Goal: Information Seeking & Learning: Find specific page/section

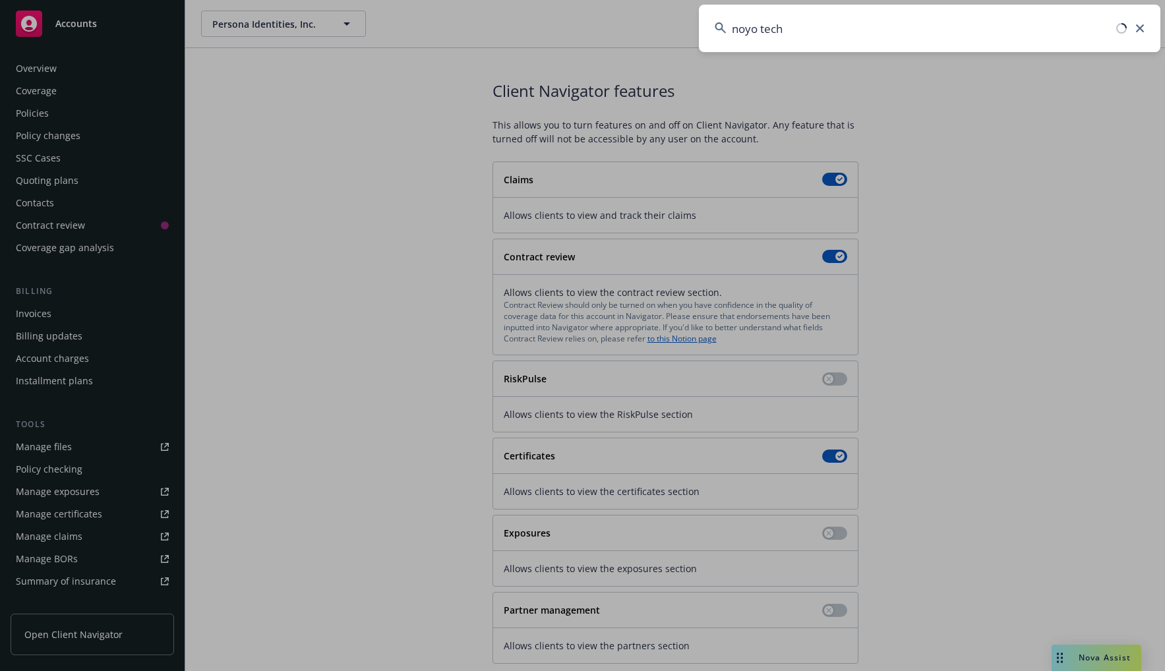
scroll to position [210, 0]
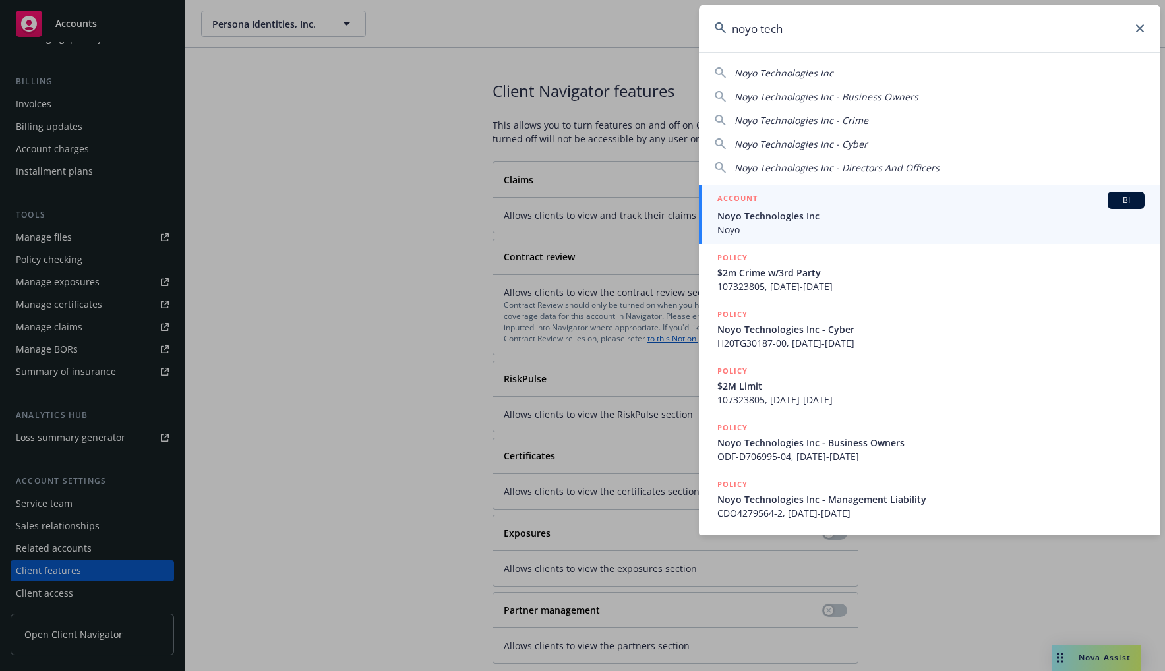
type input "noyo tech"
click at [865, 212] on span "Noyo Technologies Inc" at bounding box center [931, 216] width 427 height 14
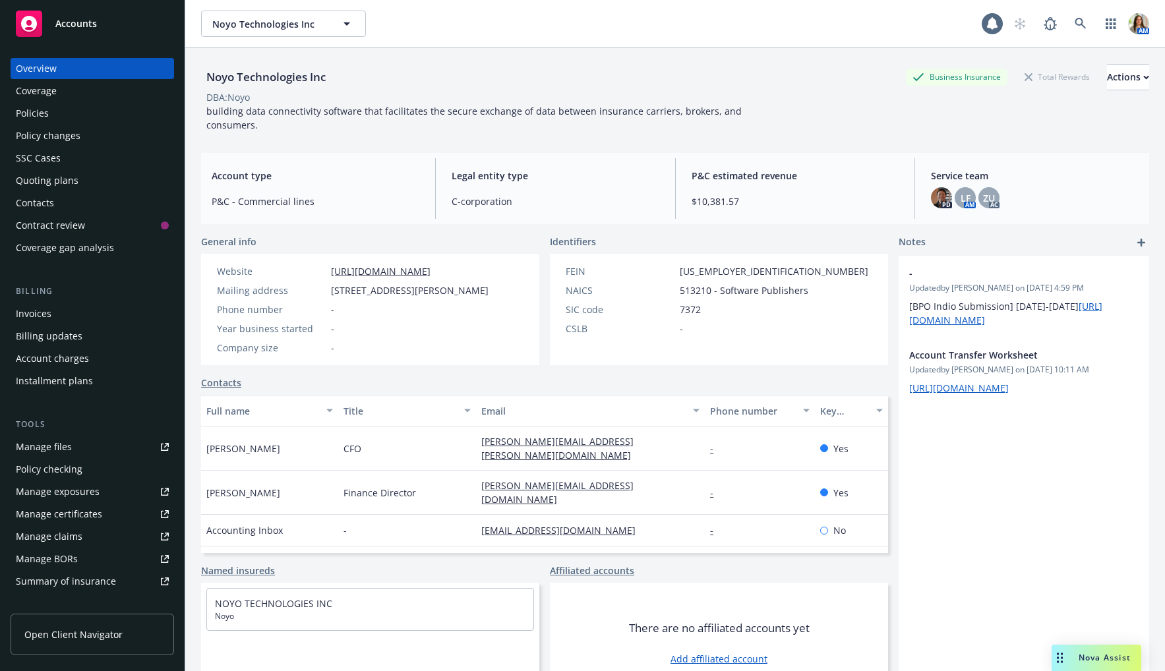
click at [71, 111] on div "Policies" at bounding box center [92, 113] width 153 height 21
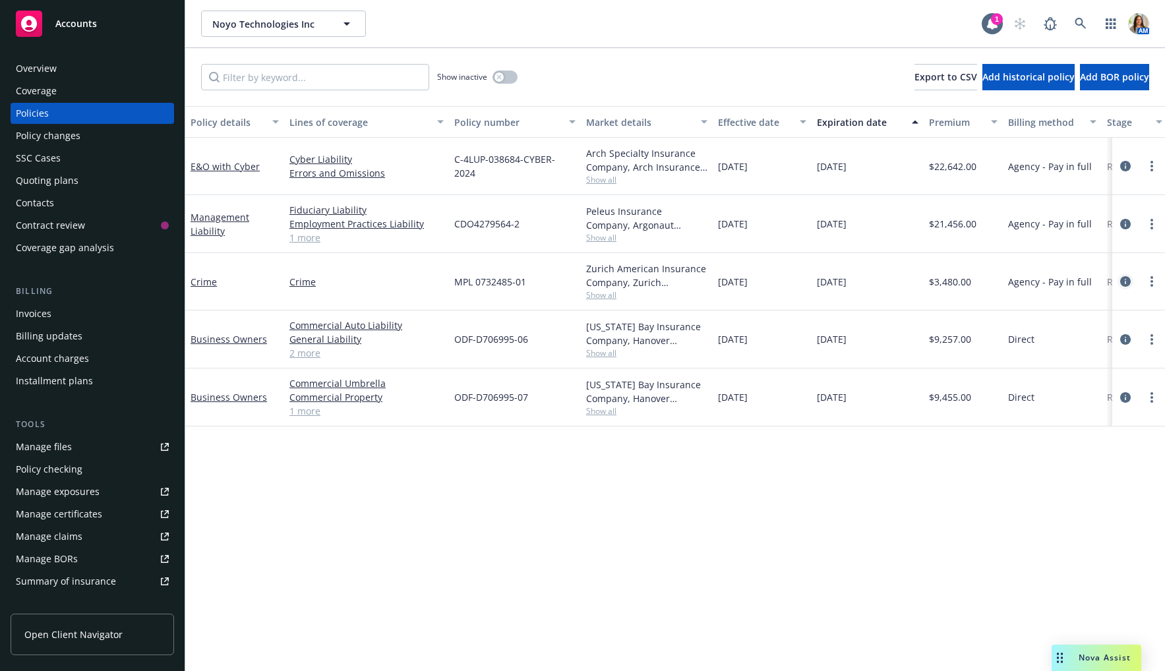
click at [1132, 276] on link "circleInformation" at bounding box center [1126, 282] width 16 height 16
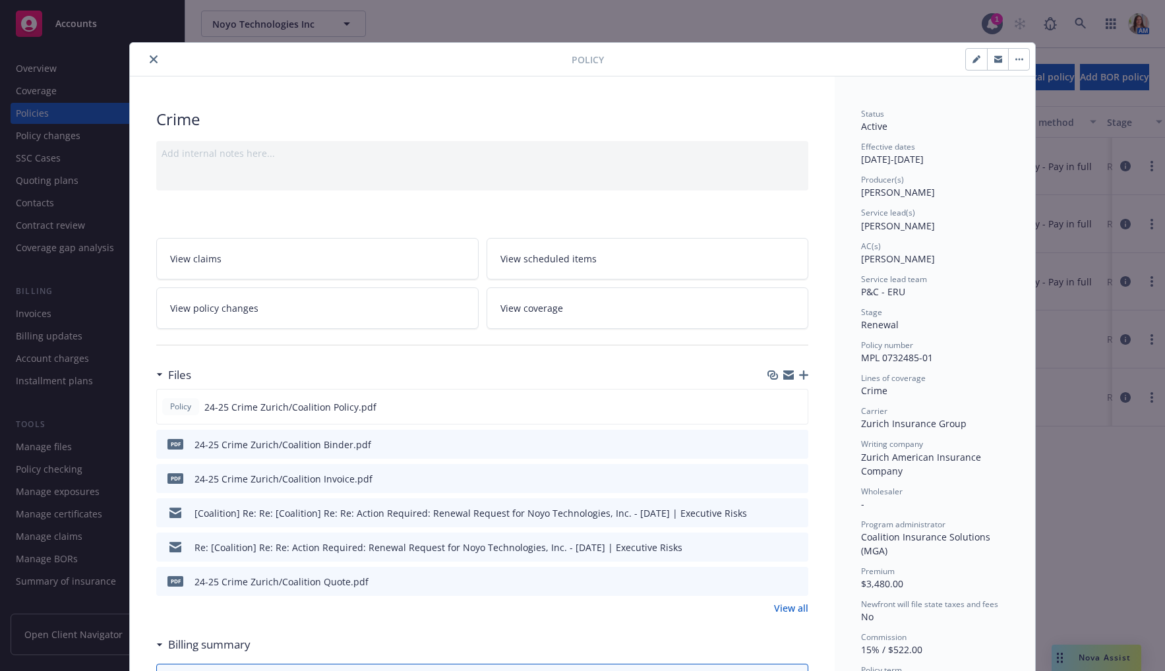
scroll to position [22, 0]
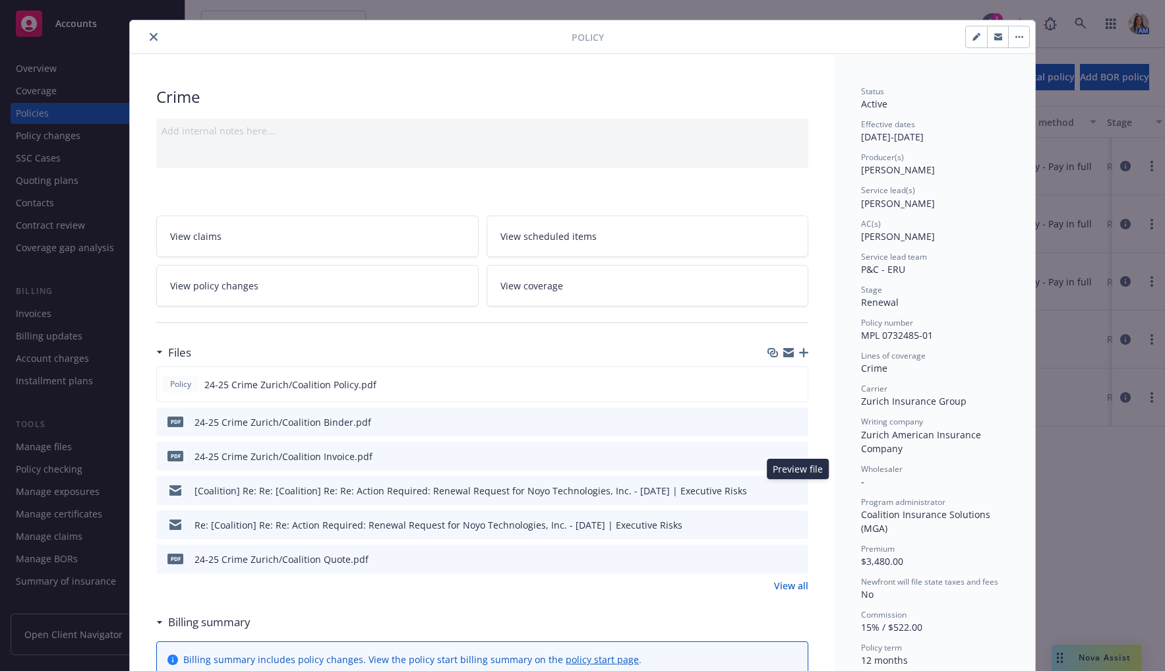
click at [798, 486] on icon "preview file" at bounding box center [796, 489] width 12 height 9
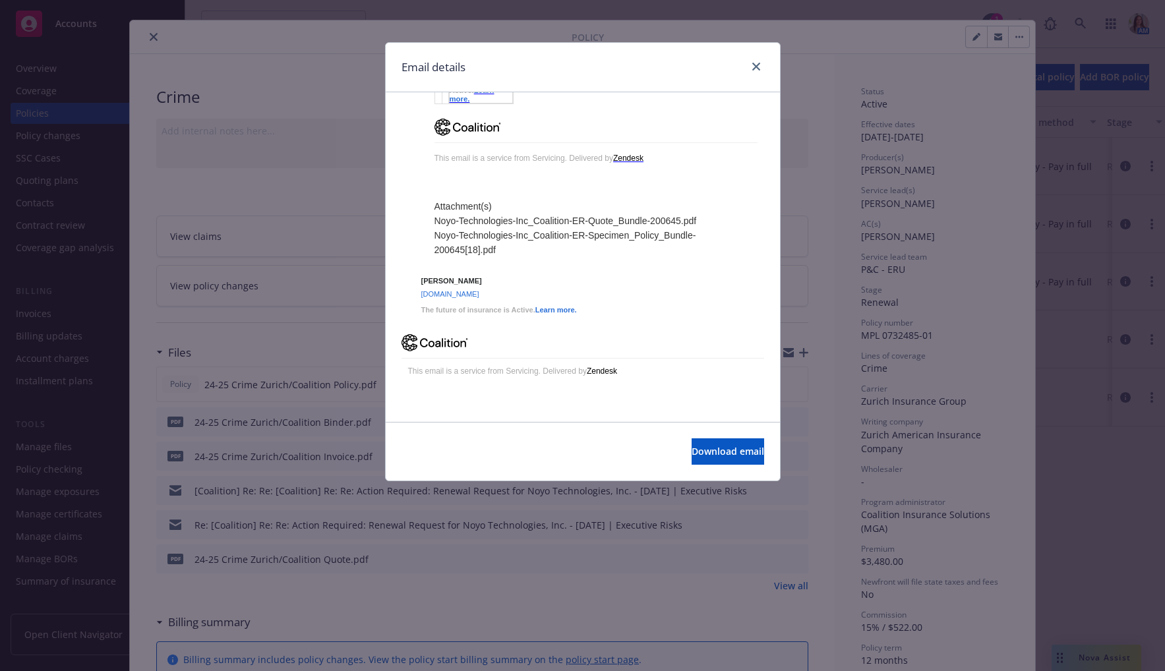
scroll to position [2766, 0]
click at [755, 64] on icon "close" at bounding box center [757, 67] width 8 height 8
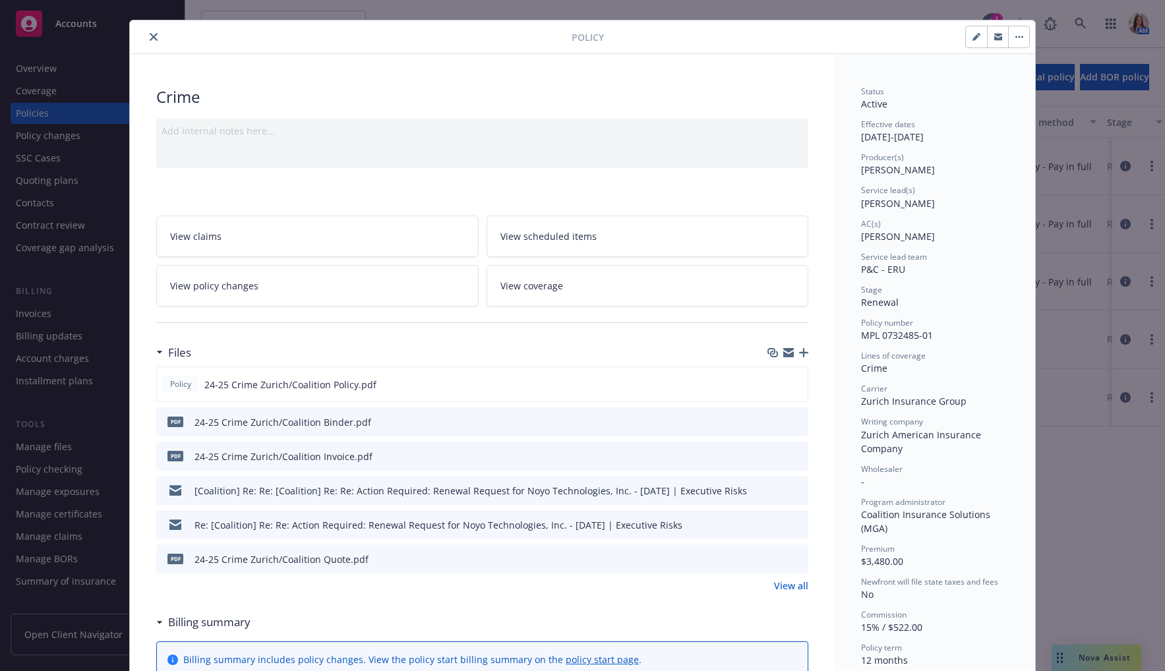
click at [148, 36] on button "close" at bounding box center [154, 37] width 16 height 16
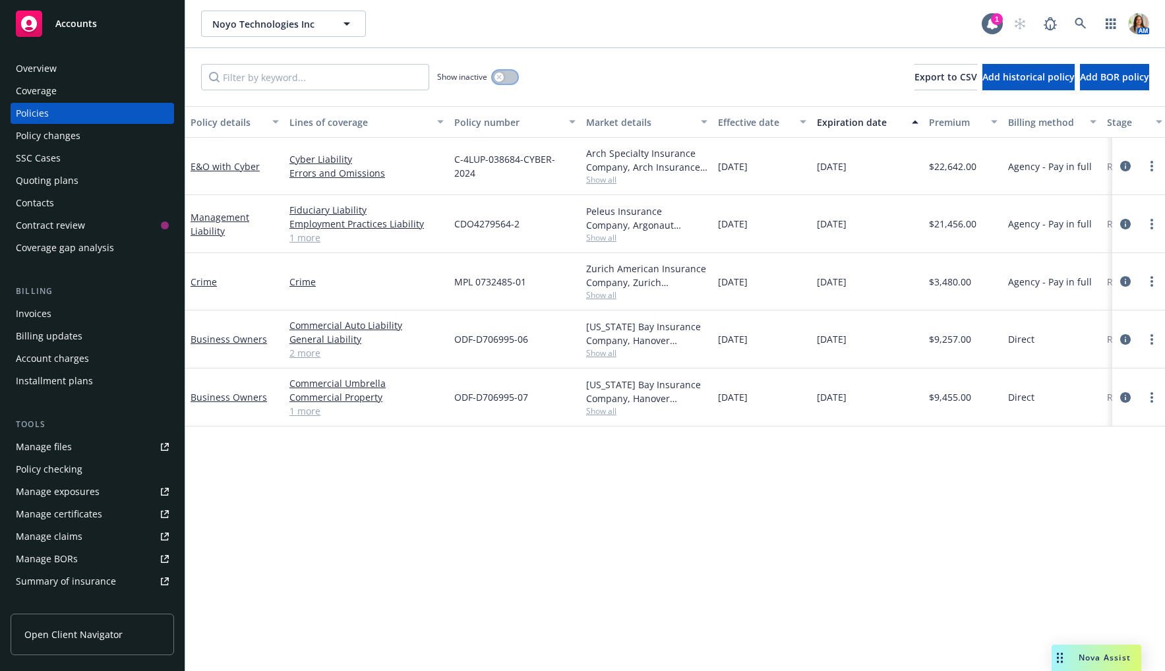
click at [500, 79] on icon "button" at bounding box center [499, 77] width 5 height 5
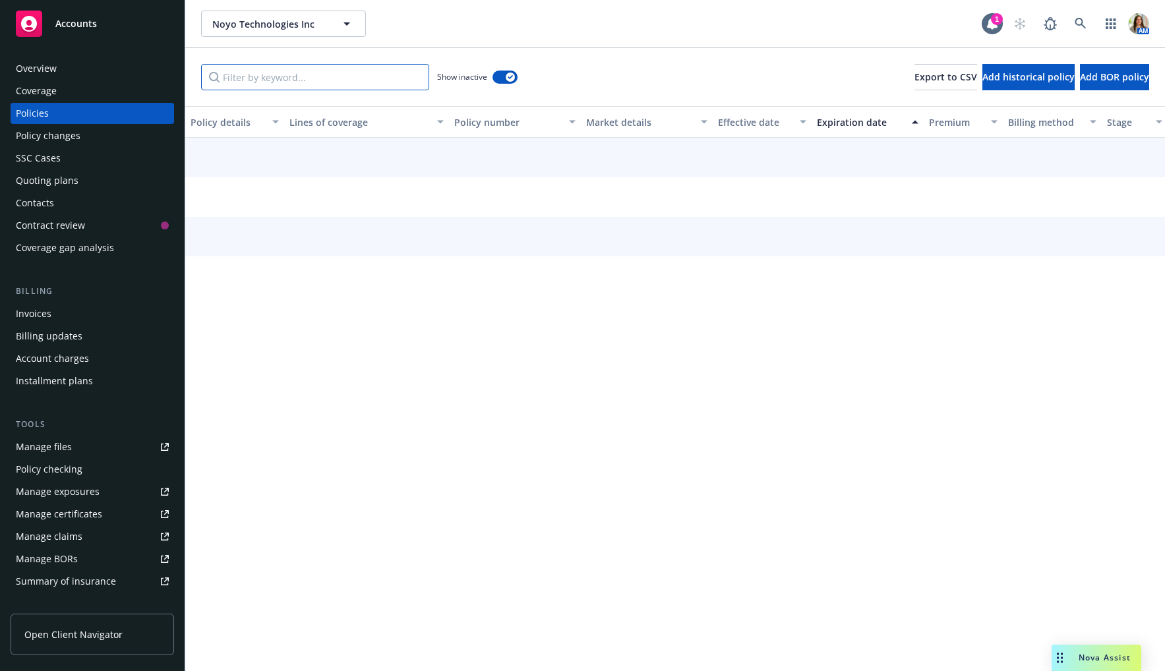
click at [342, 77] on input "Filter by keyword..." at bounding box center [315, 77] width 228 height 26
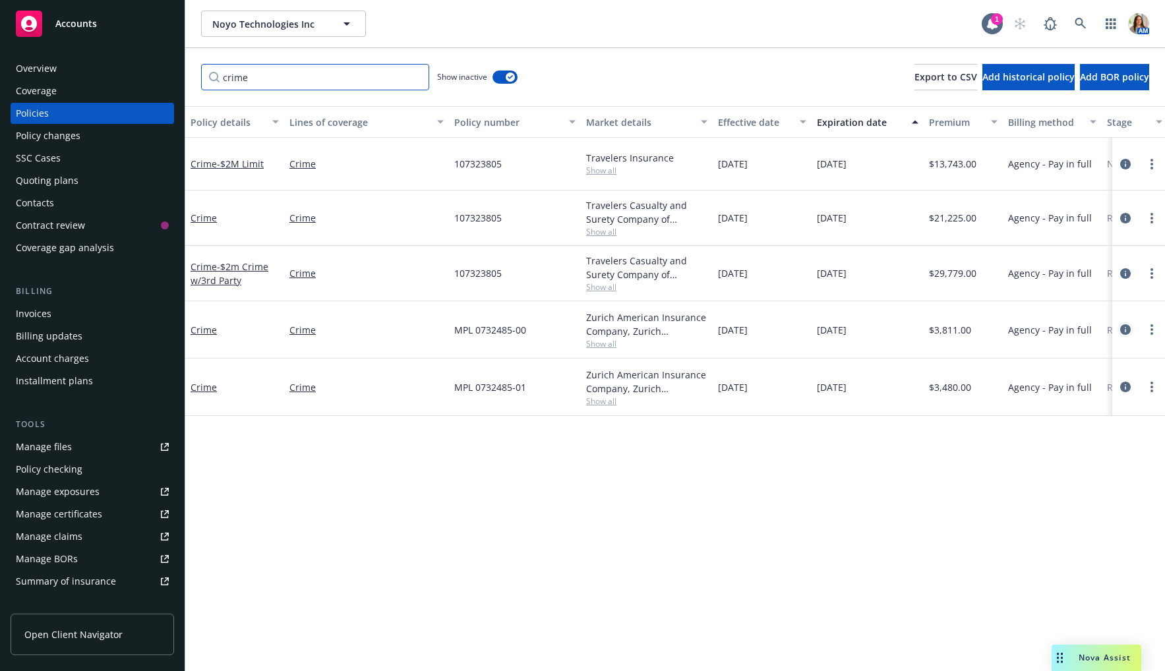
type input "crime"
click at [1125, 325] on icon "circleInformation" at bounding box center [1126, 330] width 11 height 11
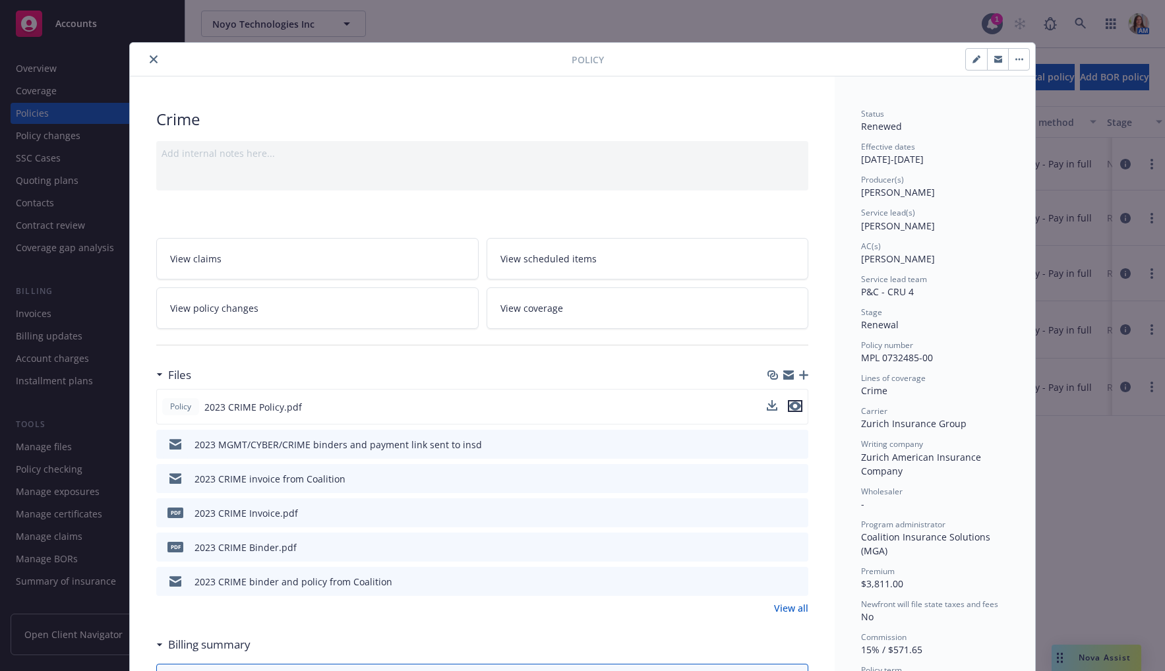
click at [797, 407] on icon "preview file" at bounding box center [796, 406] width 12 height 9
click at [153, 61] on icon "close" at bounding box center [154, 59] width 8 height 8
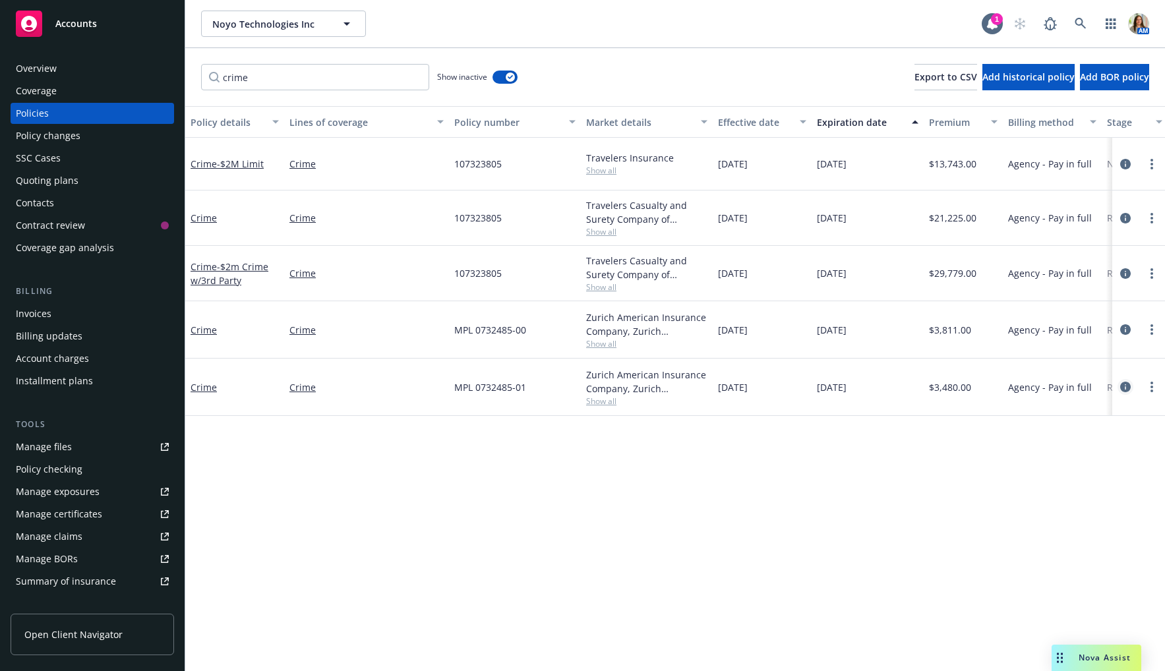
click at [1127, 389] on icon "circleInformation" at bounding box center [1126, 387] width 11 height 11
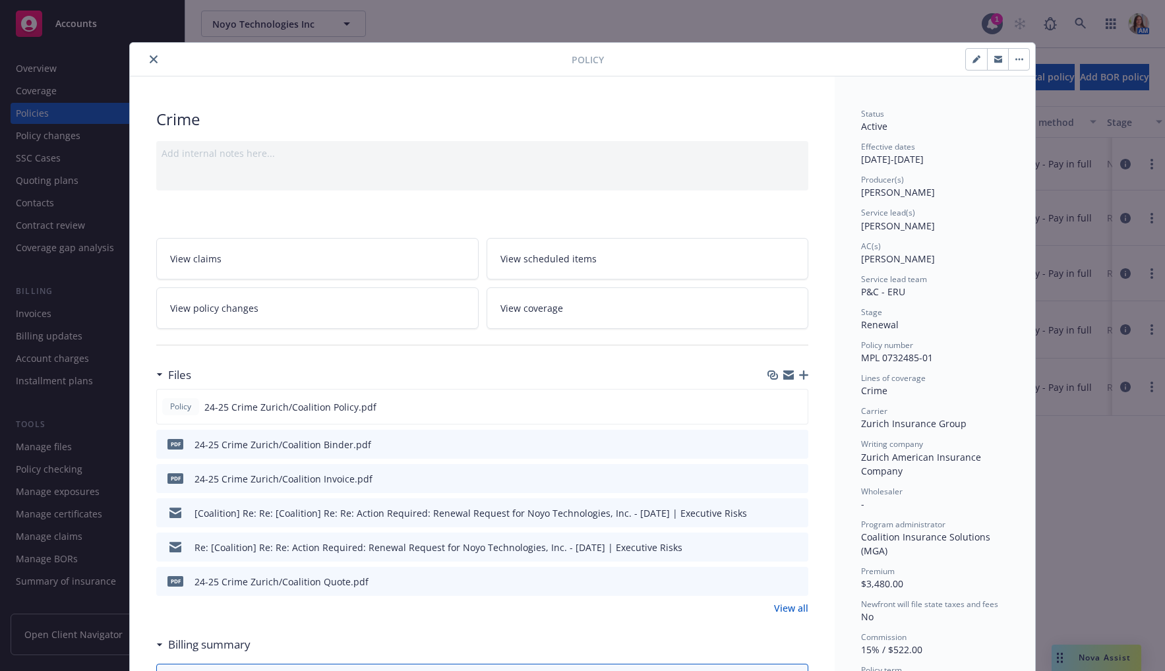
scroll to position [40, 0]
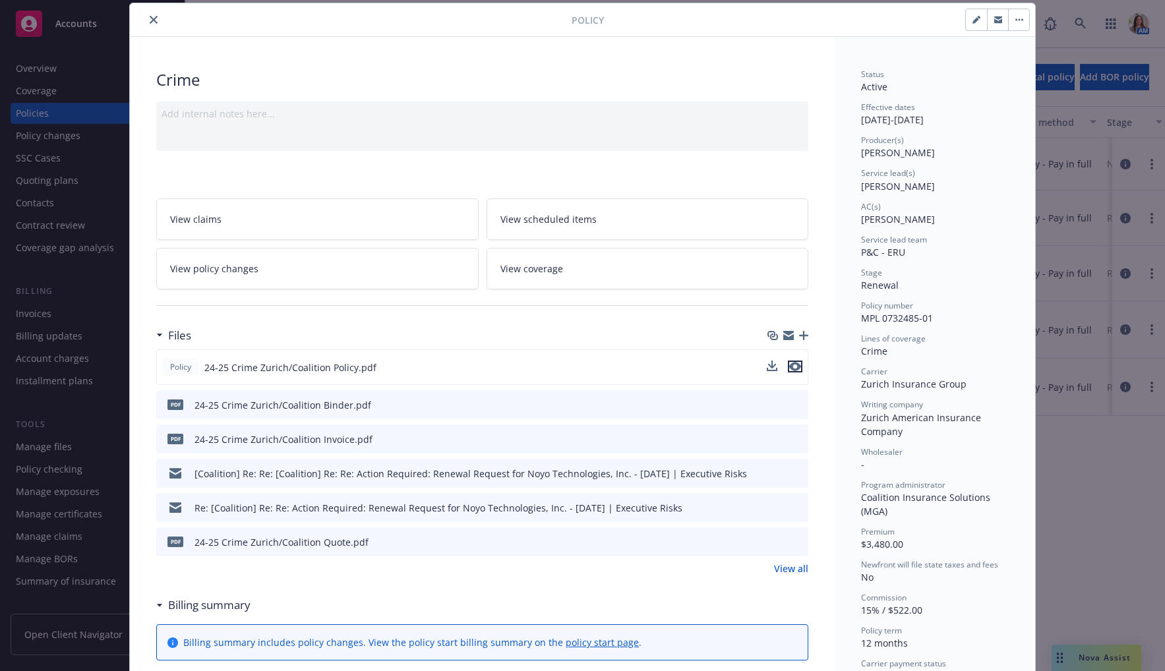
click at [799, 362] on icon "preview file" at bounding box center [796, 366] width 12 height 9
click at [791, 567] on link "View all" at bounding box center [791, 569] width 34 height 14
click at [796, 538] on icon "preview file" at bounding box center [796, 541] width 12 height 9
click at [793, 565] on link "View all" at bounding box center [791, 569] width 34 height 14
click at [154, 16] on icon "close" at bounding box center [154, 20] width 8 height 8
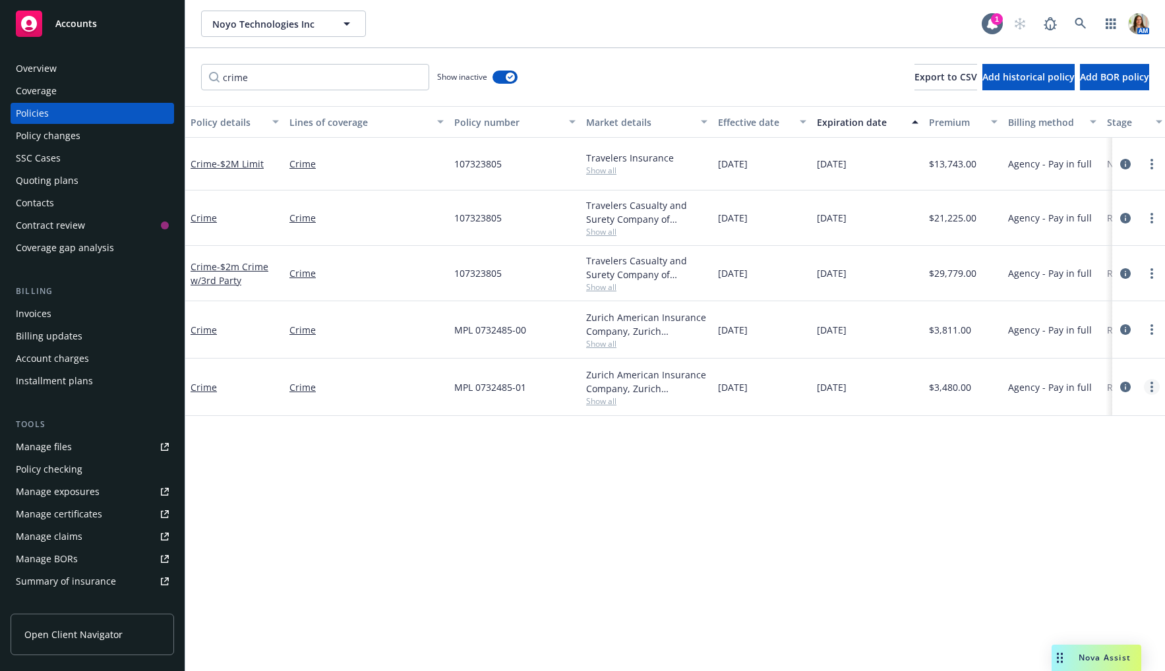
click at [1150, 384] on link "more" at bounding box center [1152, 387] width 16 height 16
click at [1077, 575] on link "Copy logging email" at bounding box center [1082, 572] width 155 height 26
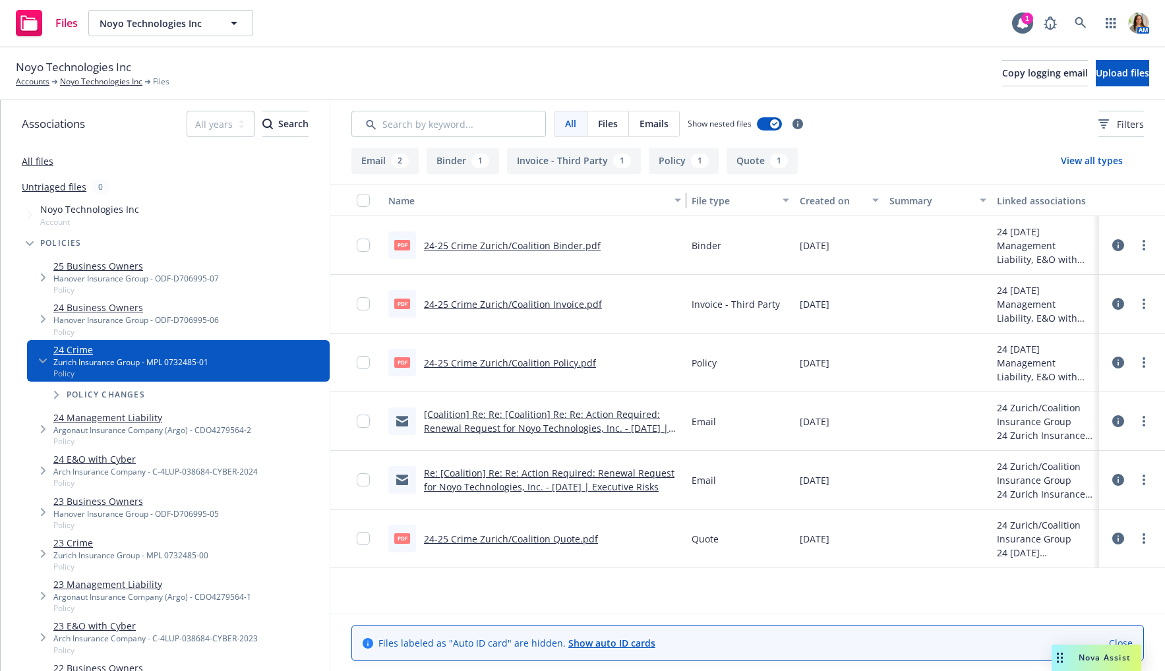
drag, startPoint x: 525, startPoint y: 202, endPoint x: 778, endPoint y: 210, distance: 252.7
click at [778, 210] on div "Name File type Created on Summary Linked associations" at bounding box center [747, 201] width 835 height 32
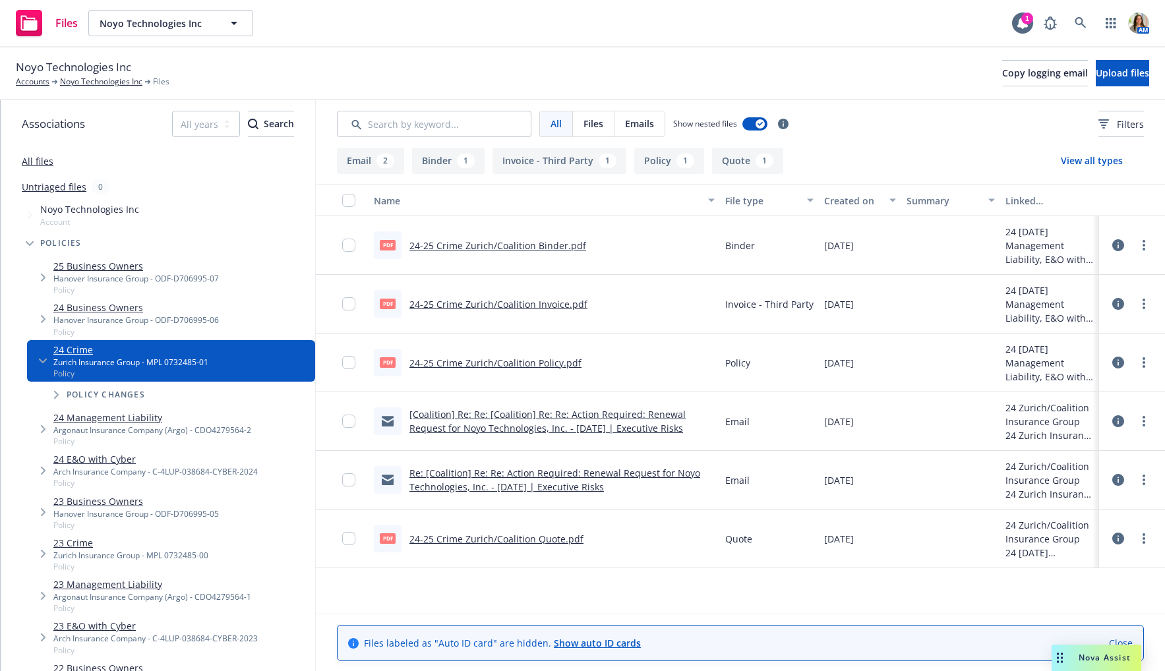
click at [583, 491] on link "Re: [Coalition] Re: Re: Action Required: Renewal Request for Noyo Technologies,…" at bounding box center [555, 480] width 291 height 26
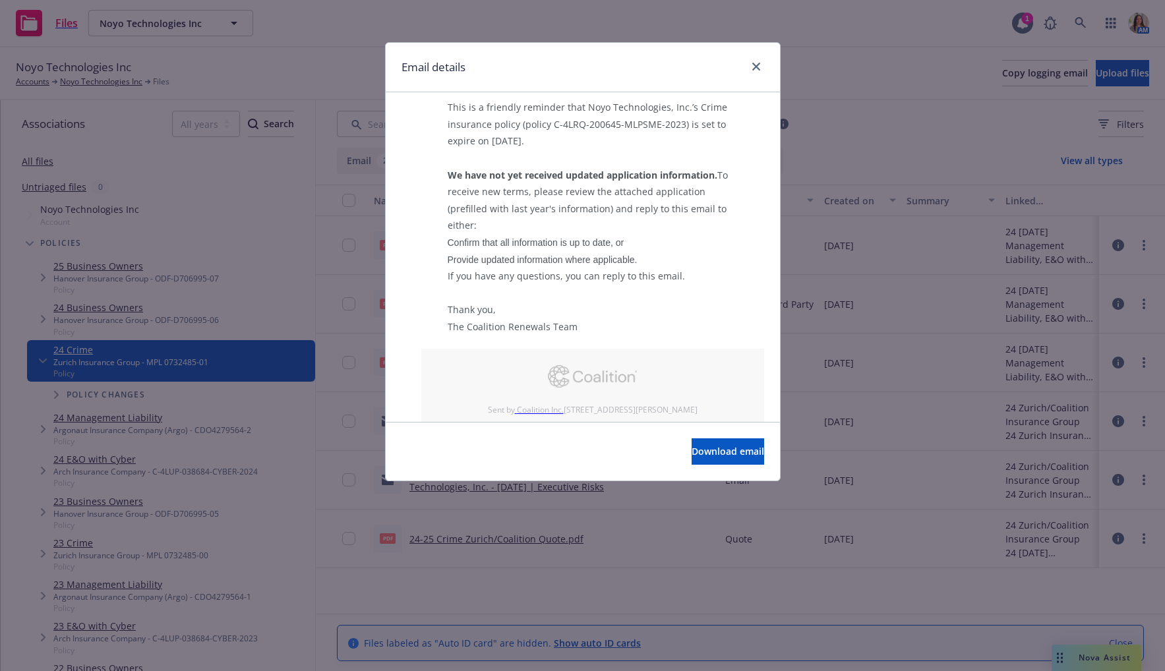
scroll to position [2232, 0]
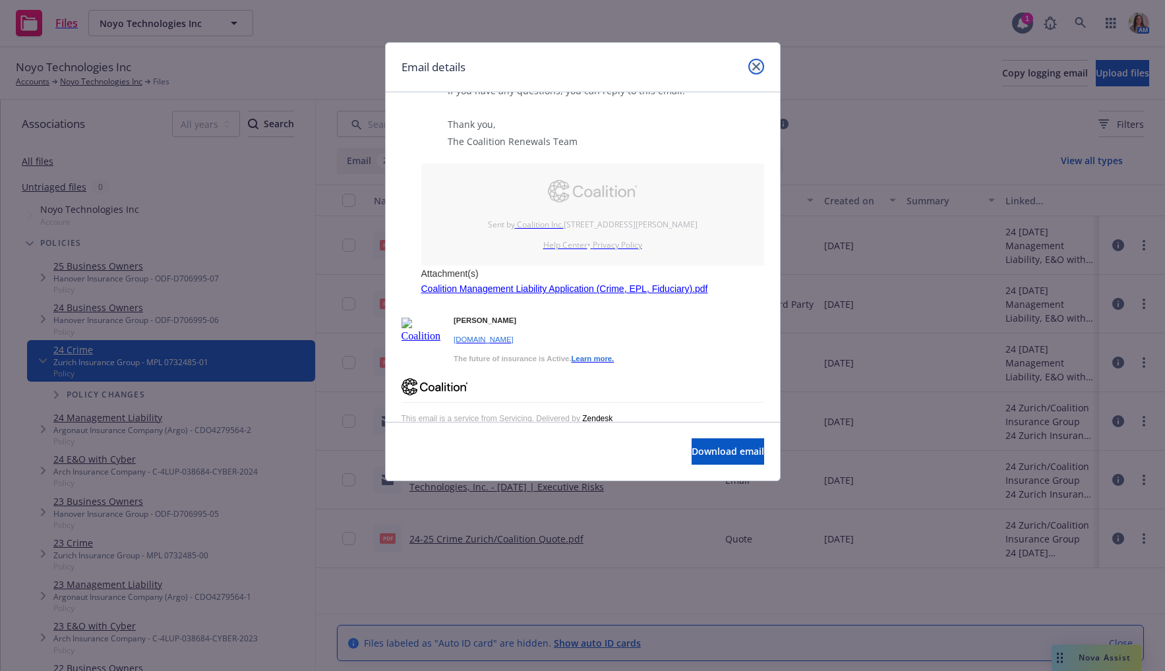
click at [753, 68] on icon "close" at bounding box center [757, 67] width 8 height 8
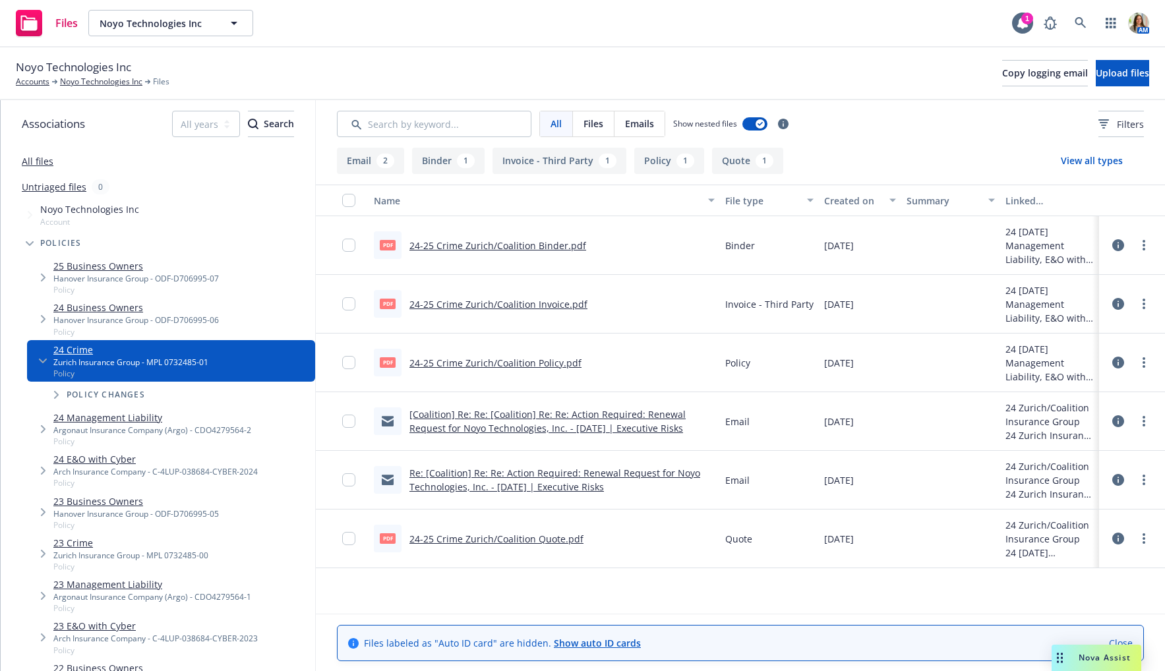
click at [34, 159] on link "All files" at bounding box center [38, 161] width 32 height 13
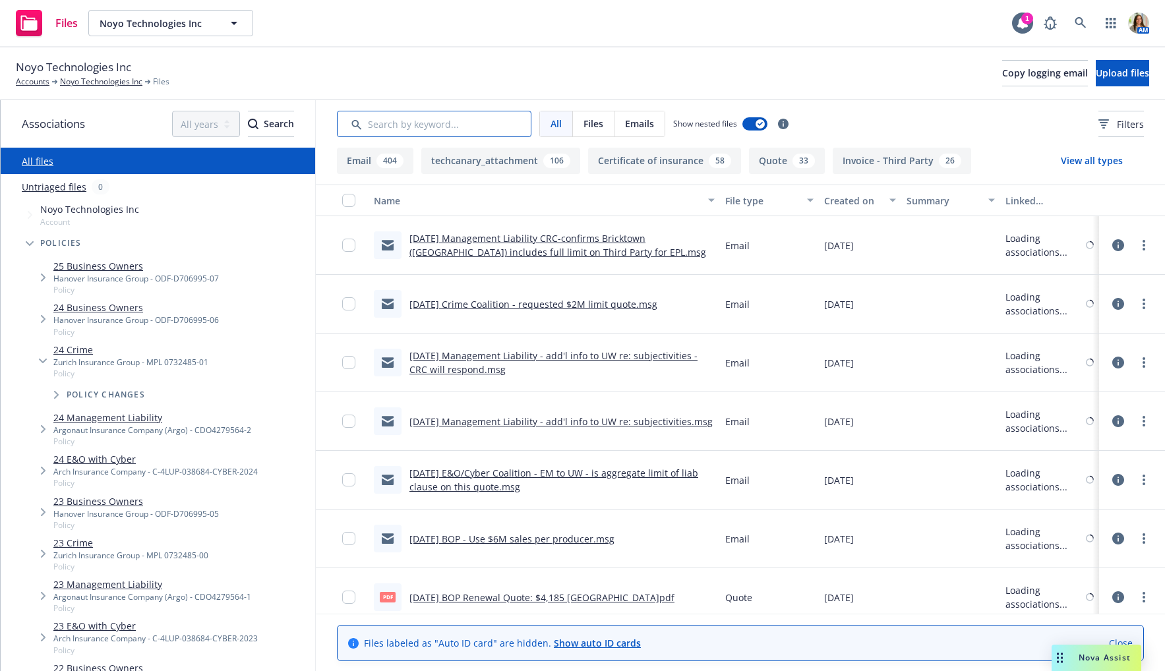
click at [446, 133] on input "Search by keyword..." at bounding box center [434, 124] width 195 height 26
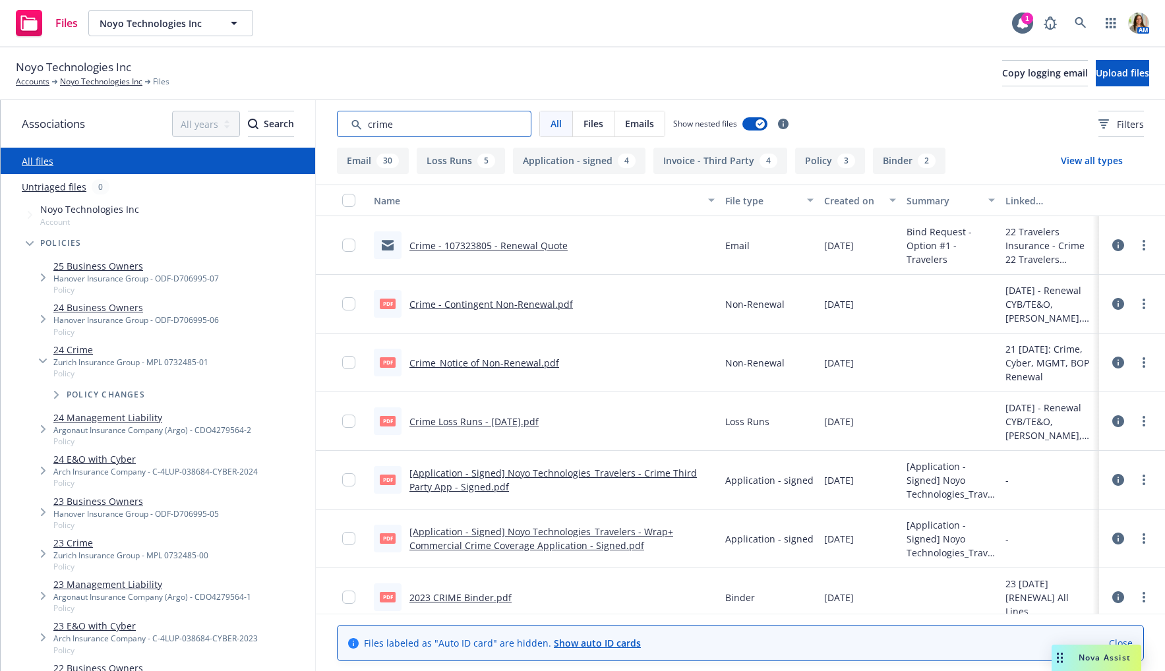
type input "crime"
click at [844, 202] on div "Created on" at bounding box center [852, 201] width 57 height 14
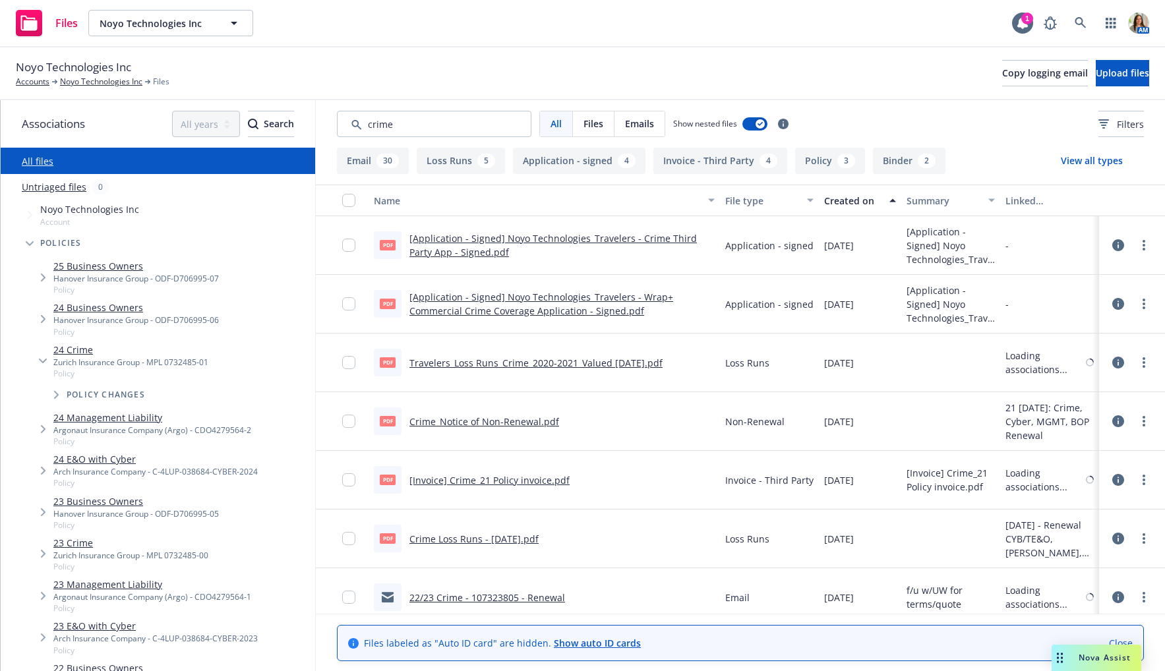
click at [844, 202] on div "Created on" at bounding box center [852, 201] width 57 height 14
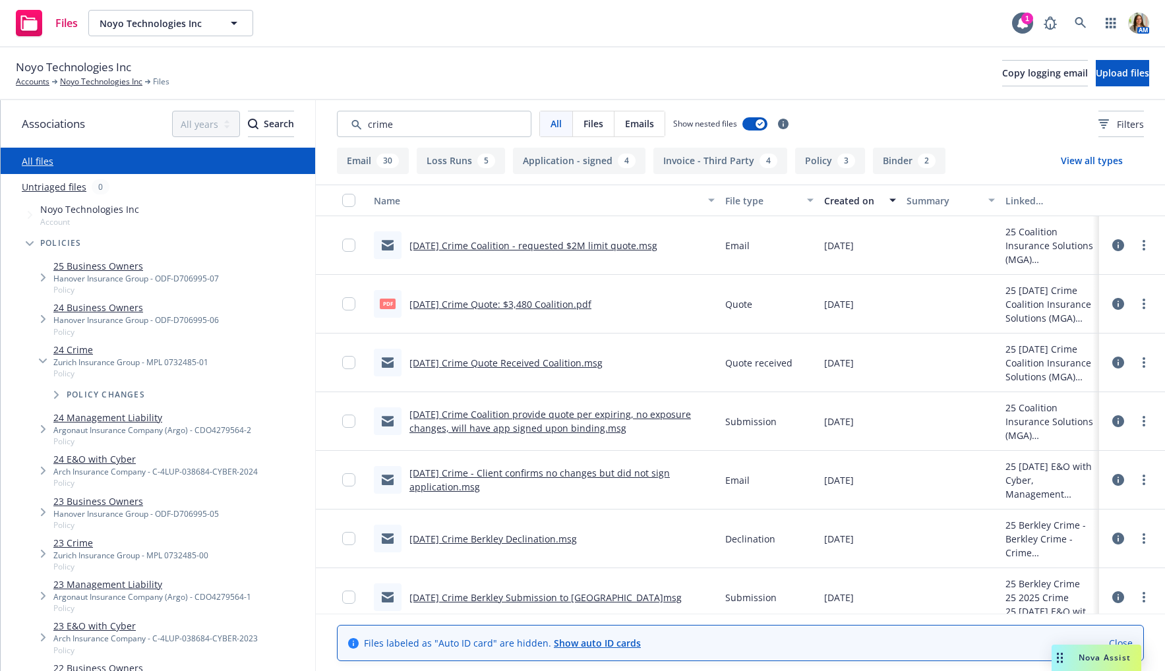
click at [607, 249] on link "10/1/2025 Crime Coalition - requested $2M limit quote.msg" at bounding box center [534, 245] width 248 height 13
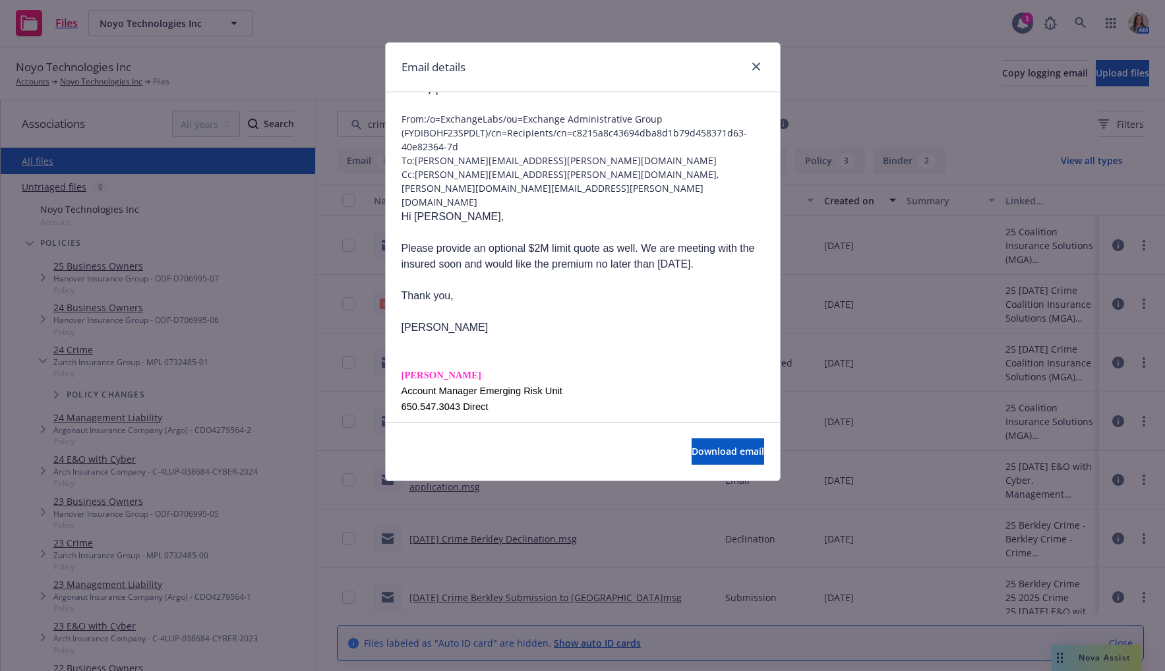
scroll to position [61, 0]
click at [757, 67] on icon "close" at bounding box center [757, 67] width 8 height 8
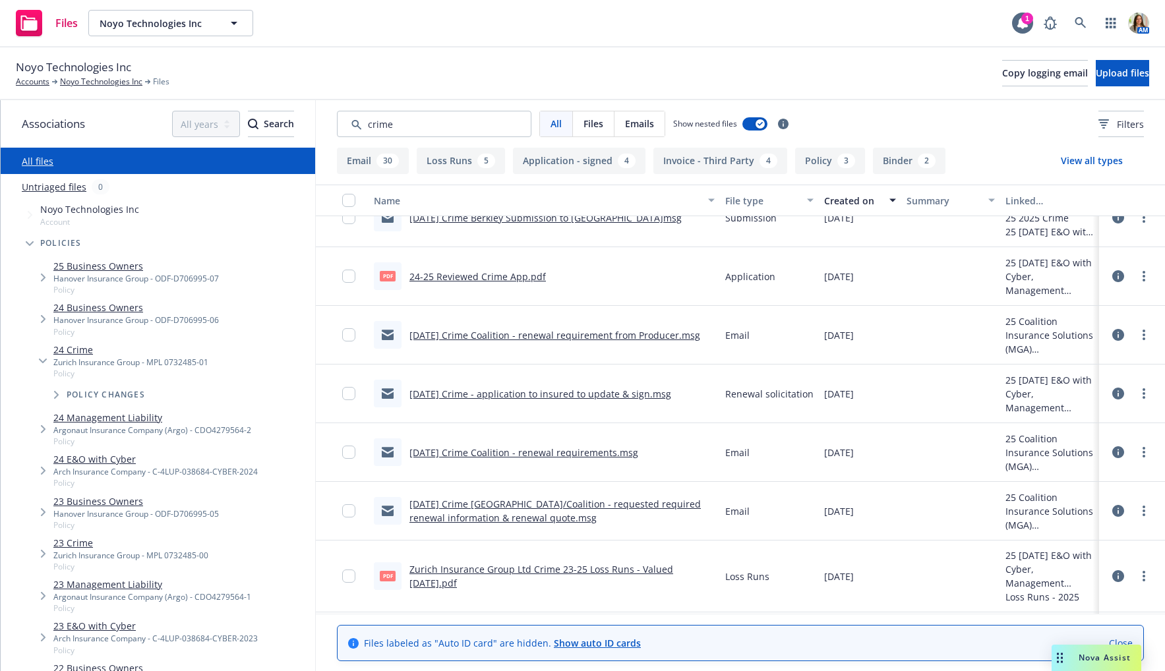
scroll to position [379, 0]
click at [580, 335] on link "10/1/2025 Crime Coalition - renewal requirement from Producer.msg" at bounding box center [555, 333] width 291 height 13
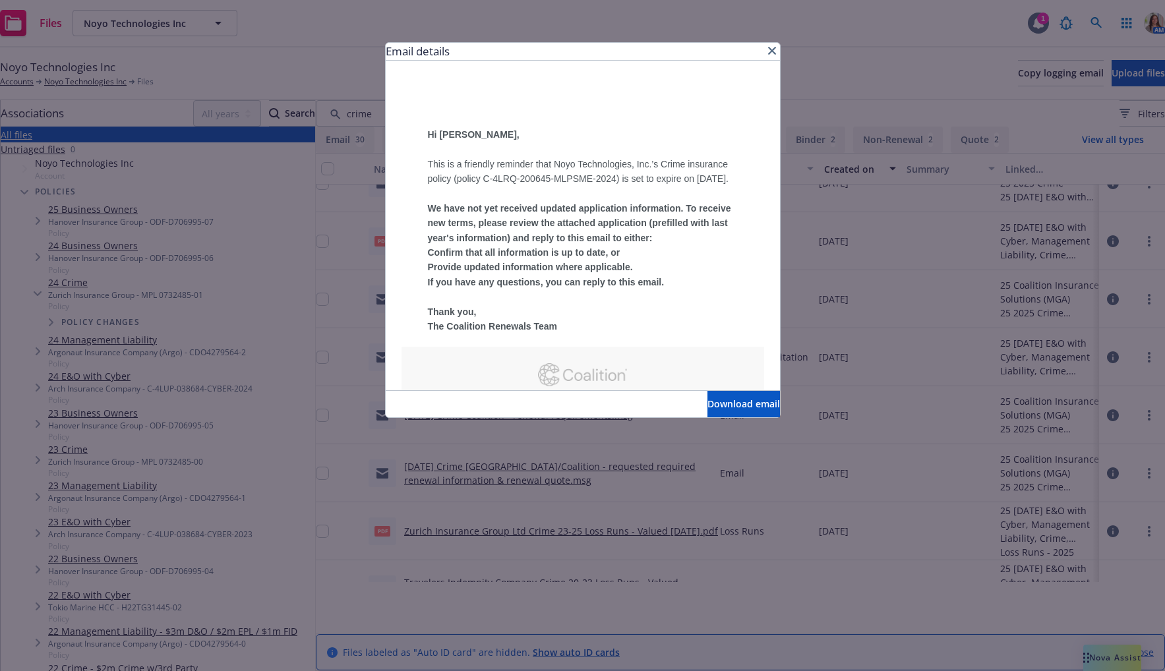
scroll to position [611, 0]
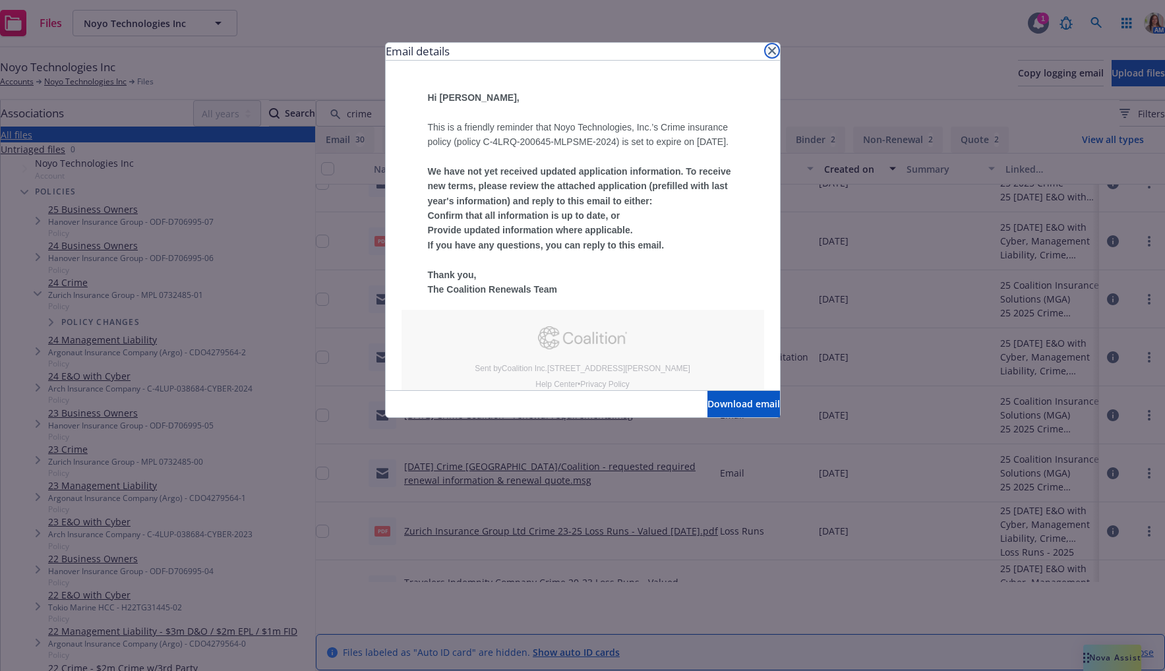
click at [768, 51] on icon "close" at bounding box center [772, 51] width 8 height 8
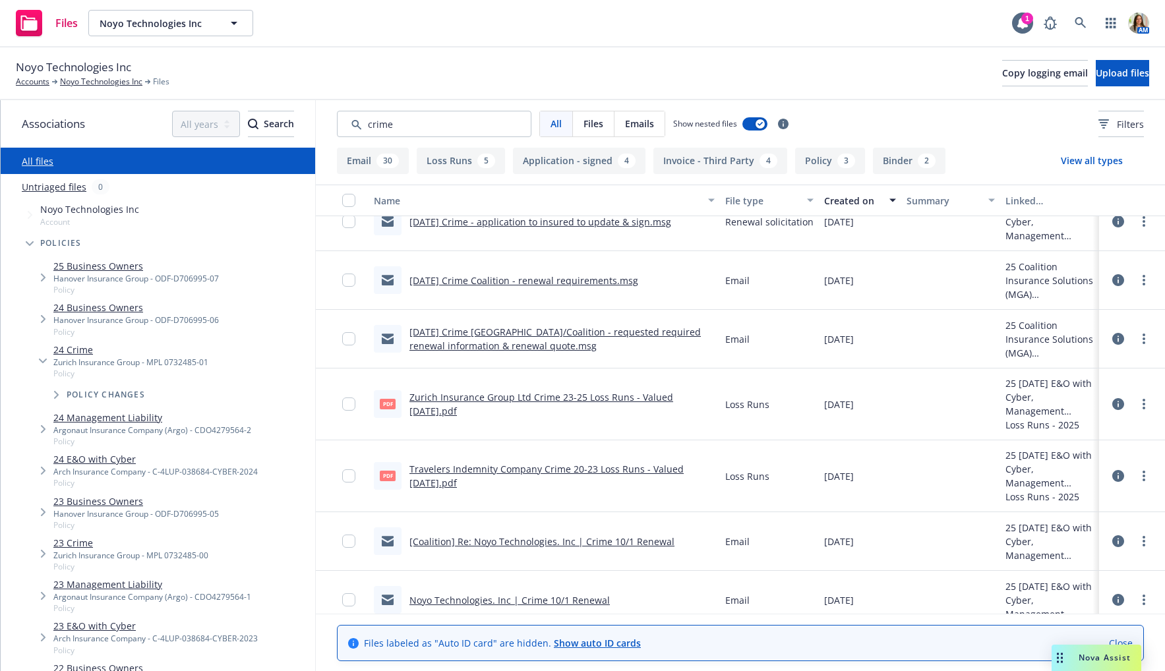
scroll to position [549, 0]
click at [518, 278] on link "10/1/2025 Crime Coalition - renewal requirements.msg" at bounding box center [524, 278] width 229 height 13
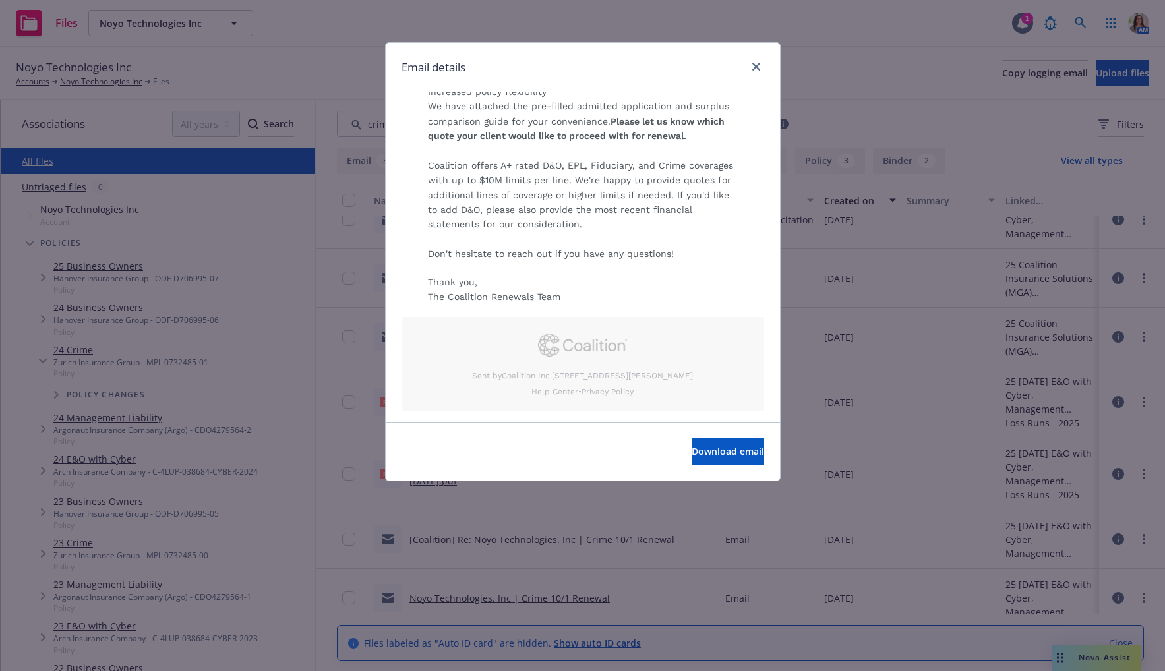
scroll to position [706, 0]
click at [755, 69] on icon "close" at bounding box center [757, 67] width 8 height 8
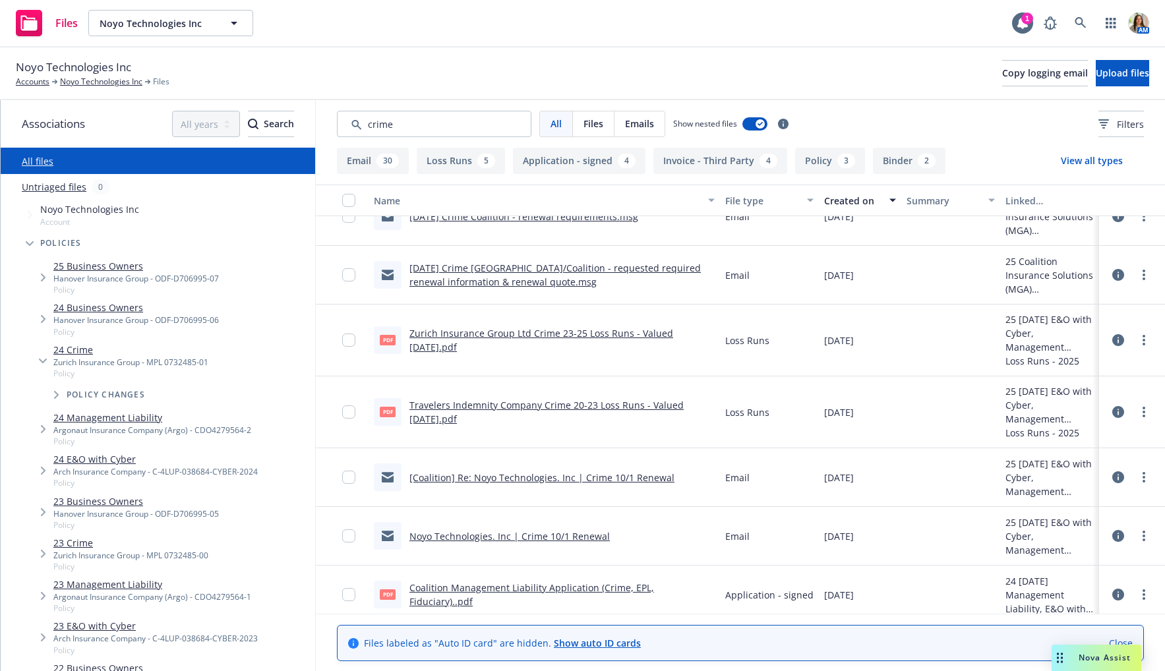
scroll to position [614, 0]
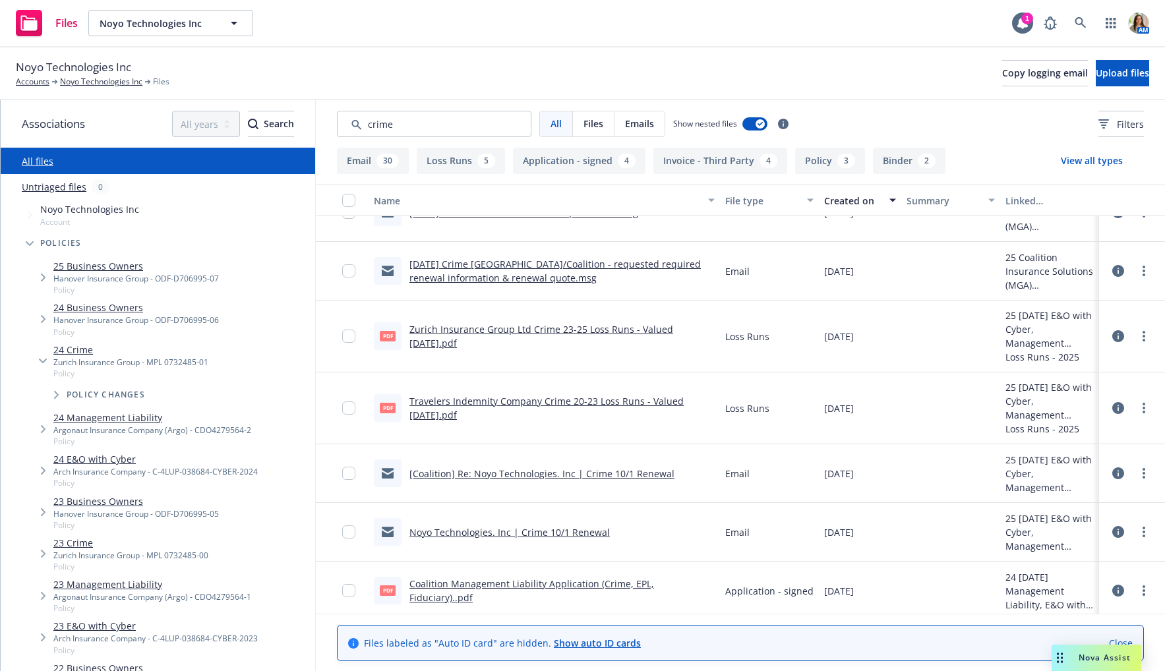
click at [627, 469] on link "[Coalition] Re: Noyo Technologies. Inc | Crime 10/1 Renewal" at bounding box center [542, 474] width 265 height 13
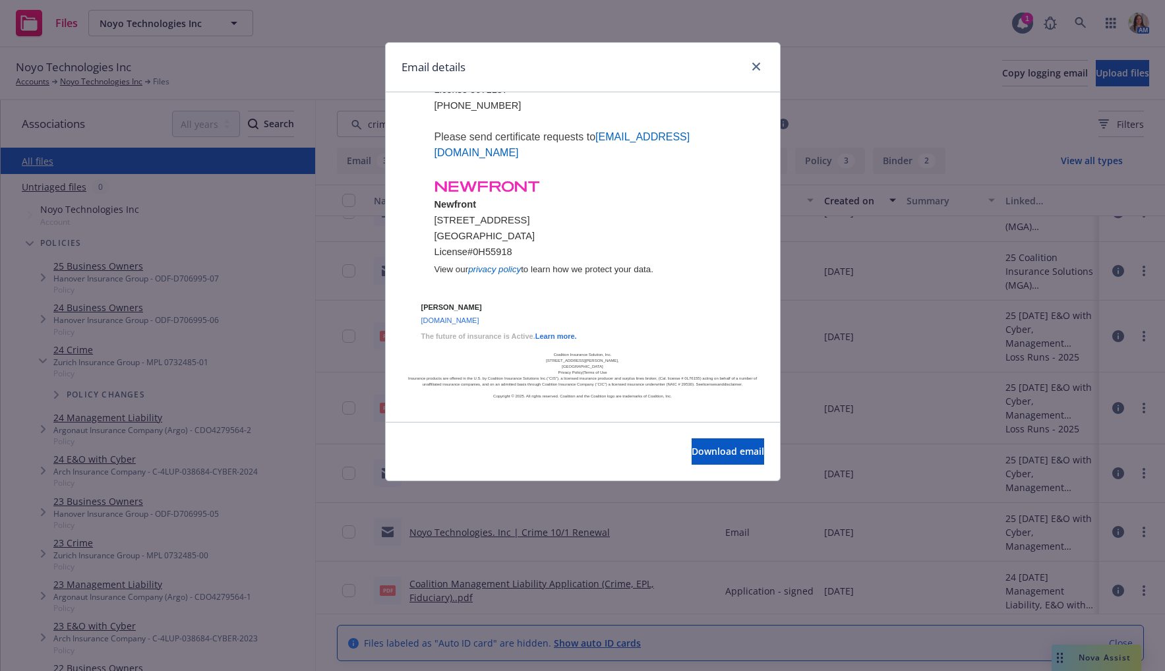
scroll to position [667, 0]
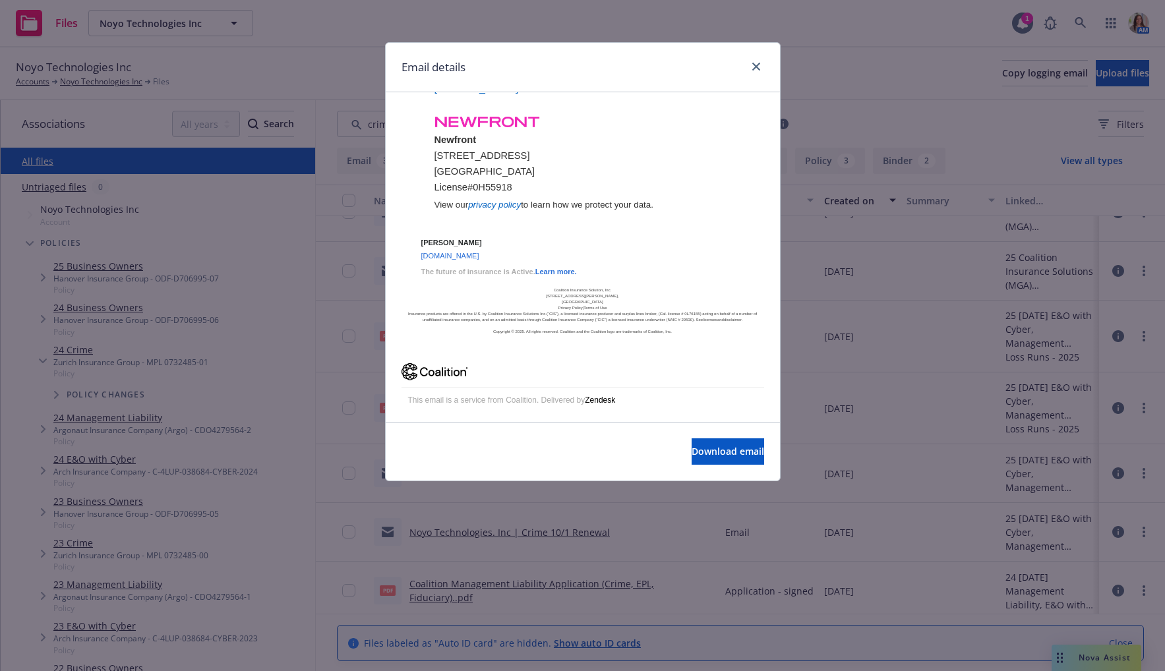
click at [747, 64] on div at bounding box center [753, 67] width 21 height 17
click at [757, 73] on link "close" at bounding box center [757, 67] width 16 height 16
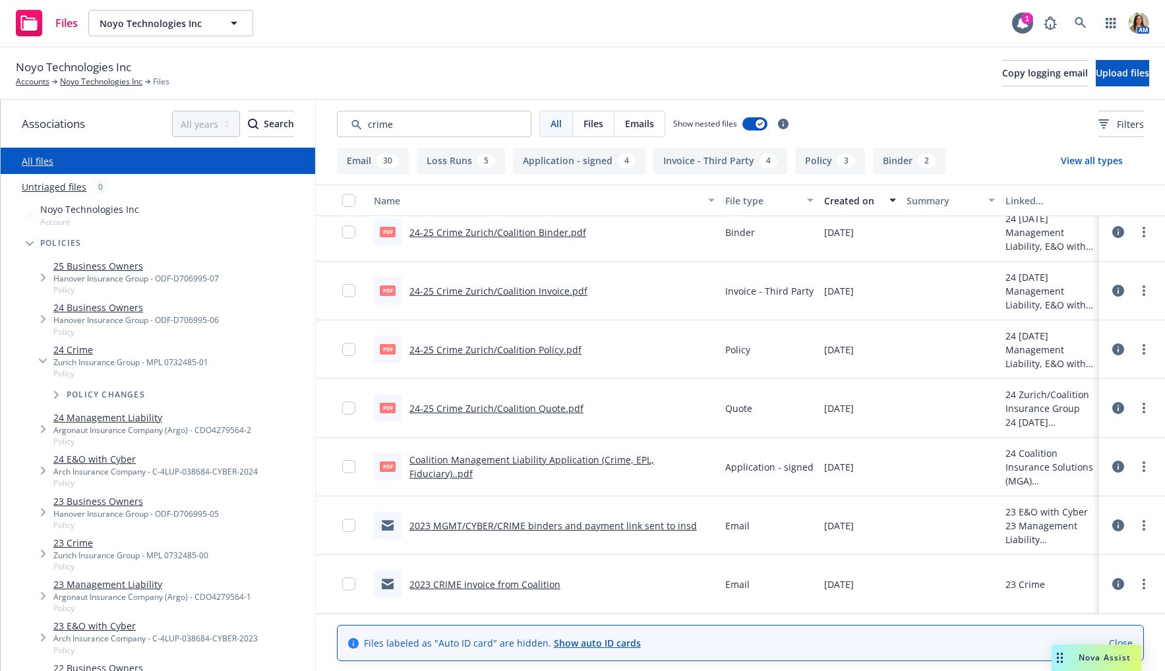
scroll to position [1069, 0]
